Goal: Task Accomplishment & Management: Use online tool/utility

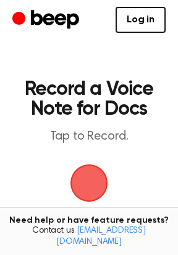
click at [85, 183] on span "button" at bounding box center [89, 183] width 40 height 40
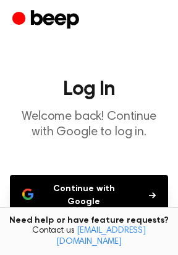
click at [93, 187] on button "Continue with Google" at bounding box center [89, 195] width 159 height 41
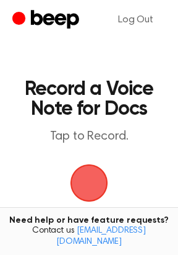
click at [92, 180] on span "button" at bounding box center [89, 182] width 55 height 55
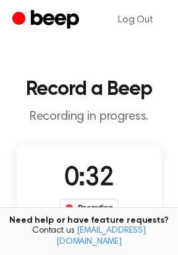
click at [85, 186] on span "0:32" at bounding box center [89, 178] width 50 height 26
click at [89, 204] on div "Recording" at bounding box center [89, 207] width 60 height 19
click at [77, 213] on div "Recording" at bounding box center [89, 207] width 60 height 19
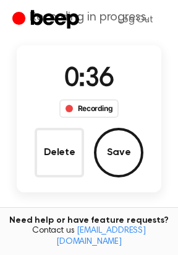
scroll to position [198, 0]
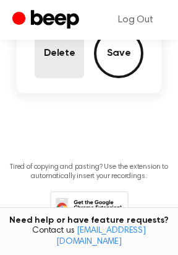
click at [53, 56] on button "Delete" at bounding box center [60, 53] width 50 height 50
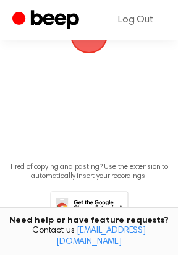
scroll to position [49, 0]
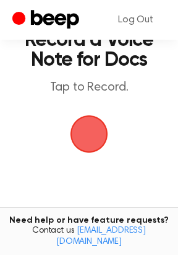
click at [89, 137] on span "button" at bounding box center [90, 134] width 38 height 38
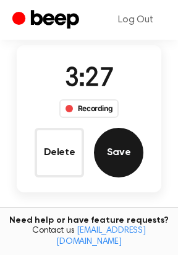
click at [114, 154] on button "Save" at bounding box center [119, 153] width 50 height 50
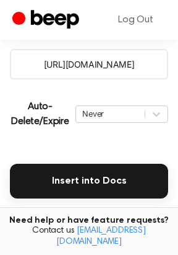
scroll to position [261, 0]
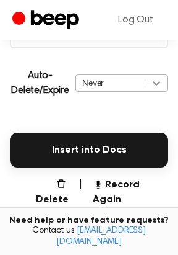
click at [154, 82] on icon at bounding box center [156, 83] width 7 height 4
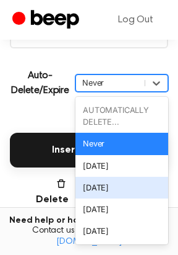
click at [98, 181] on div "In 1 Week" at bounding box center [122, 188] width 93 height 22
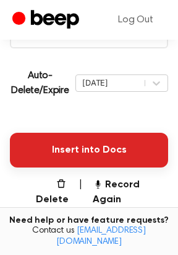
click at [72, 150] on button "Insert into Docs" at bounding box center [89, 150] width 159 height 35
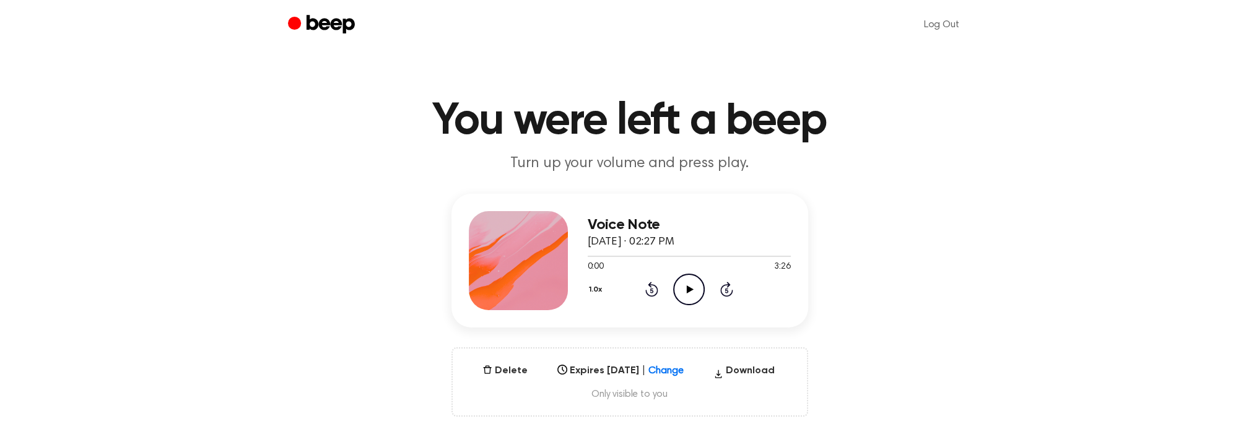
click at [689, 287] on icon at bounding box center [690, 290] width 7 height 8
click at [686, 283] on icon "Pause Audio" at bounding box center [689, 290] width 32 height 32
